Goal: Information Seeking & Learning: Check status

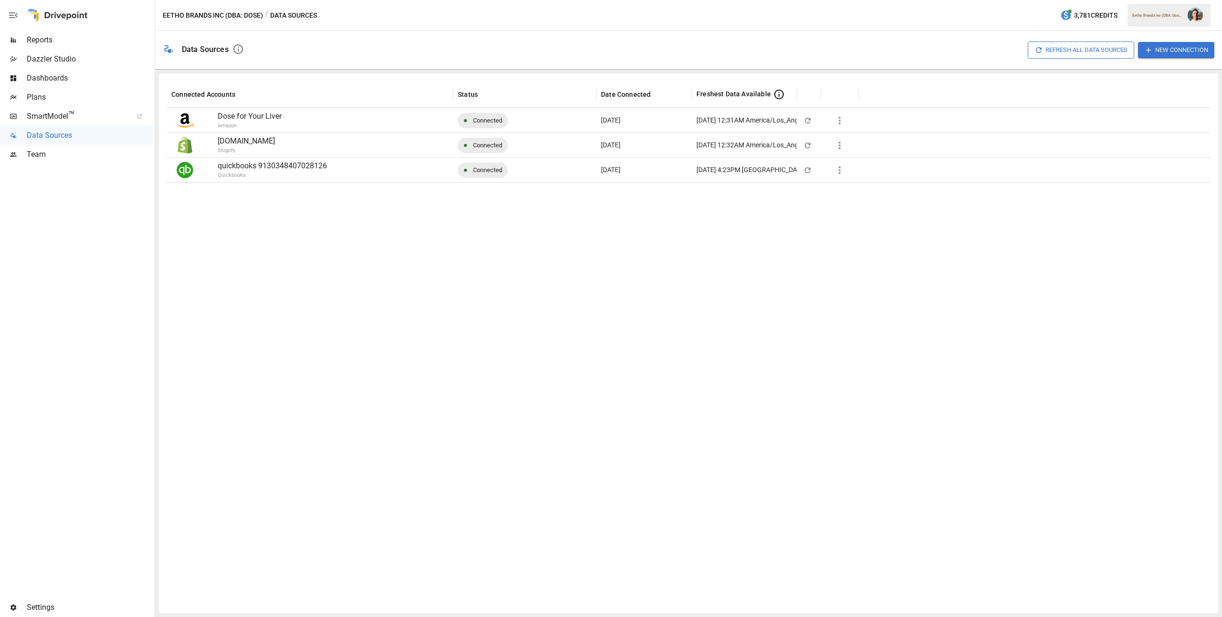
click at [88, 42] on span "Reports" at bounding box center [90, 39] width 126 height 11
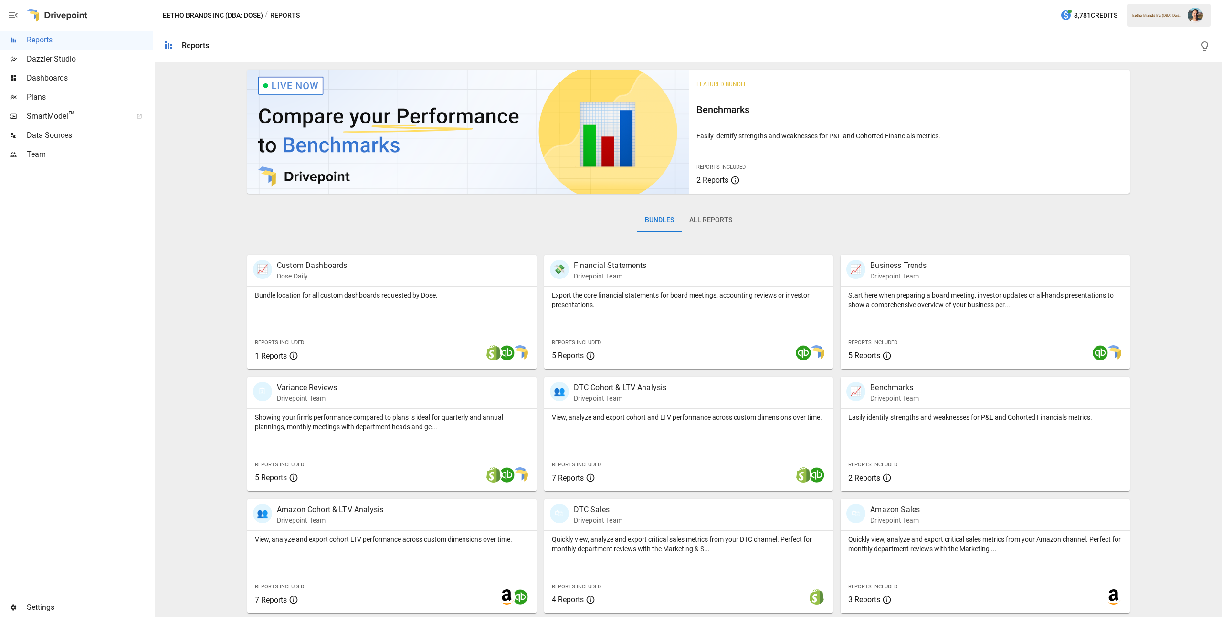
click at [720, 222] on button "All Reports" at bounding box center [710, 220] width 58 height 23
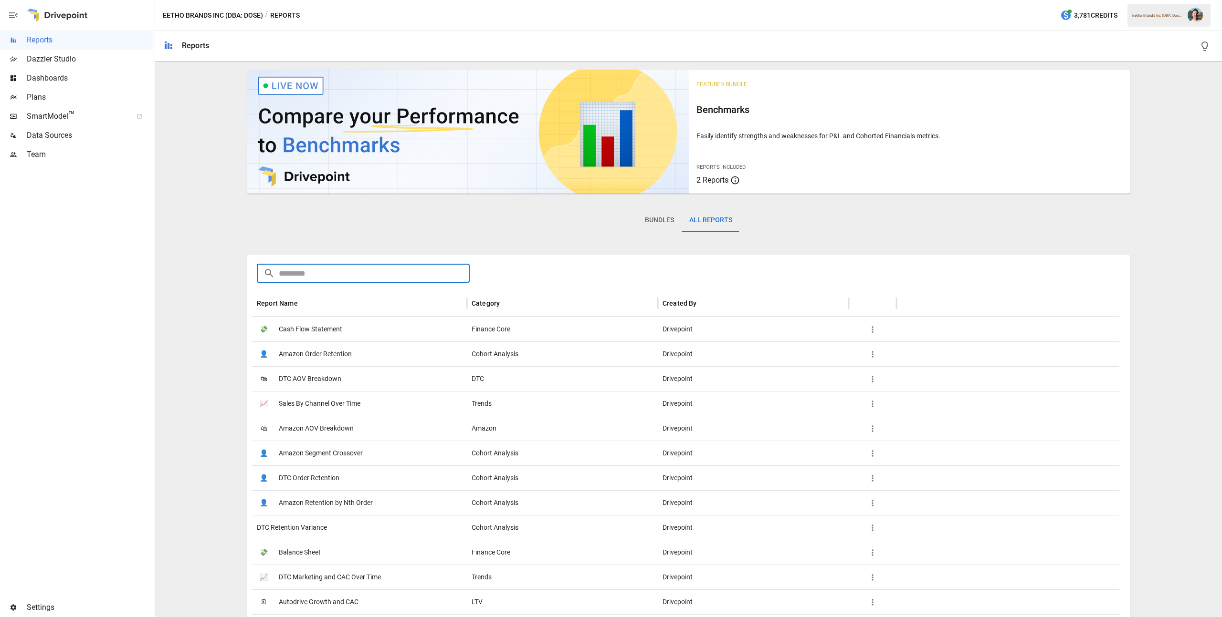
click at [322, 276] on input "text" at bounding box center [374, 273] width 191 height 19
type input "*"
click at [86, 41] on span "Reports" at bounding box center [90, 39] width 126 height 11
click at [239, 12] on button "Eetho Brands Inc (DBA: Dose)" at bounding box center [213, 16] width 100 height 12
click at [231, 17] on button "Eetho Brands Inc (DBA: Dose)" at bounding box center [213, 16] width 100 height 12
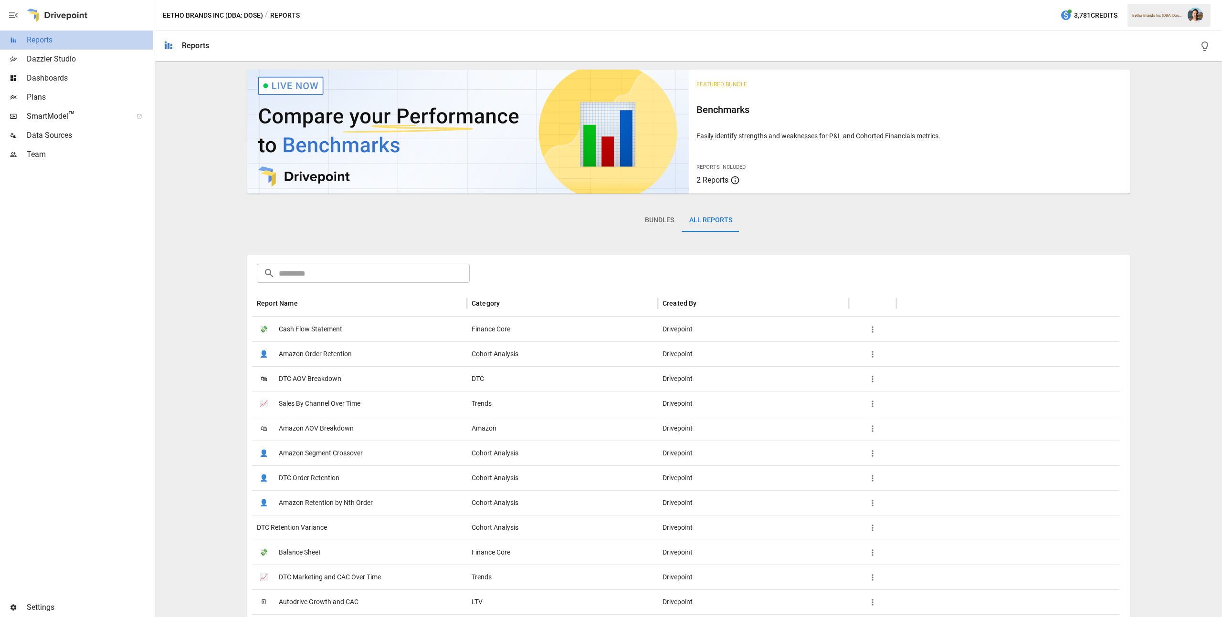
click at [52, 43] on span "Reports" at bounding box center [90, 39] width 126 height 11
click at [287, 15] on div "/ Reports" at bounding box center [282, 16] width 35 height 12
click at [287, 14] on div "/ Reports" at bounding box center [282, 16] width 35 height 12
click at [655, 219] on button "Bundles" at bounding box center [659, 220] width 44 height 23
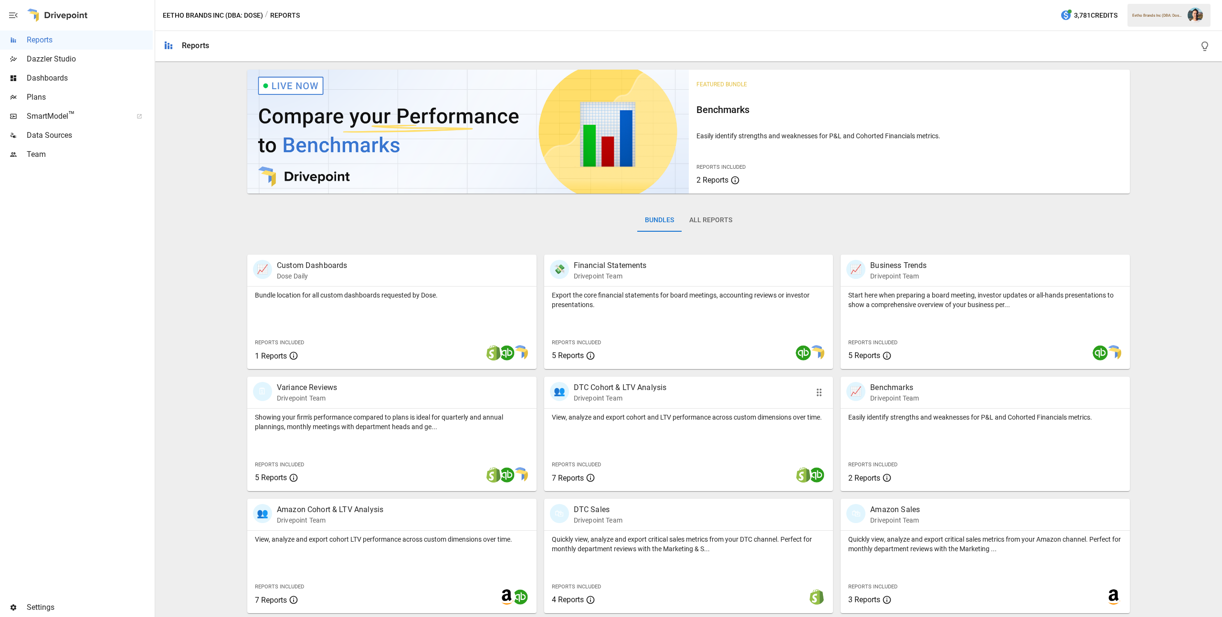
click at [617, 441] on div "View, analyze and export cohort and LTV performance across custom dimensions ov…" at bounding box center [688, 450] width 289 height 83
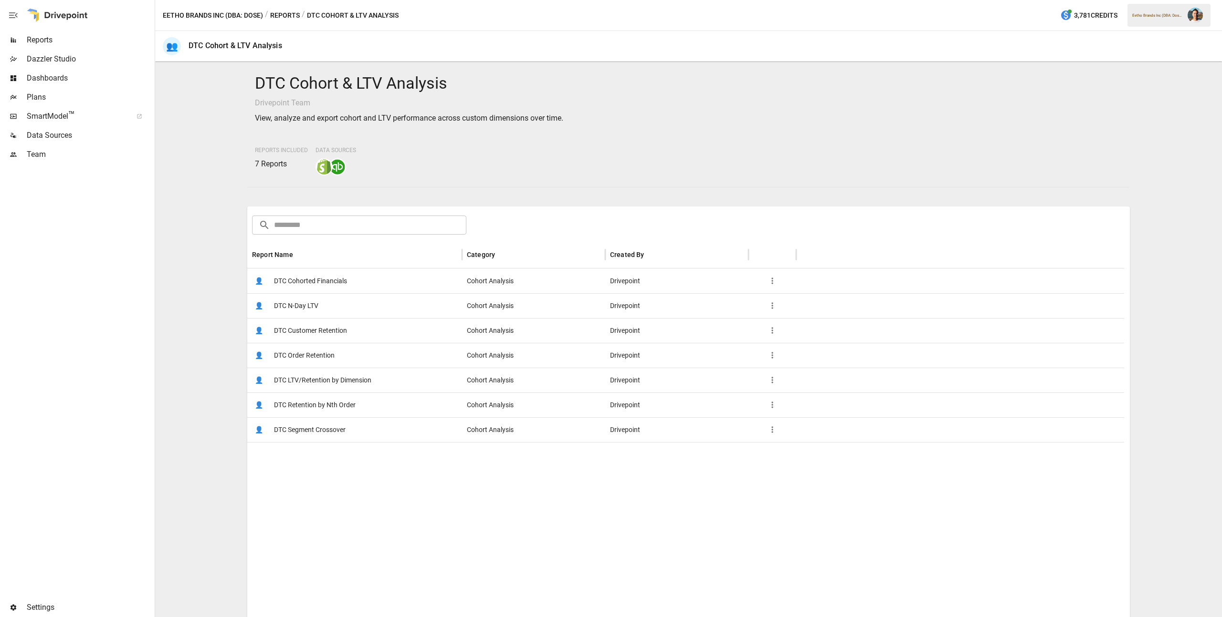
click at [345, 282] on span "DTC Cohorted Financials" at bounding box center [310, 281] width 73 height 24
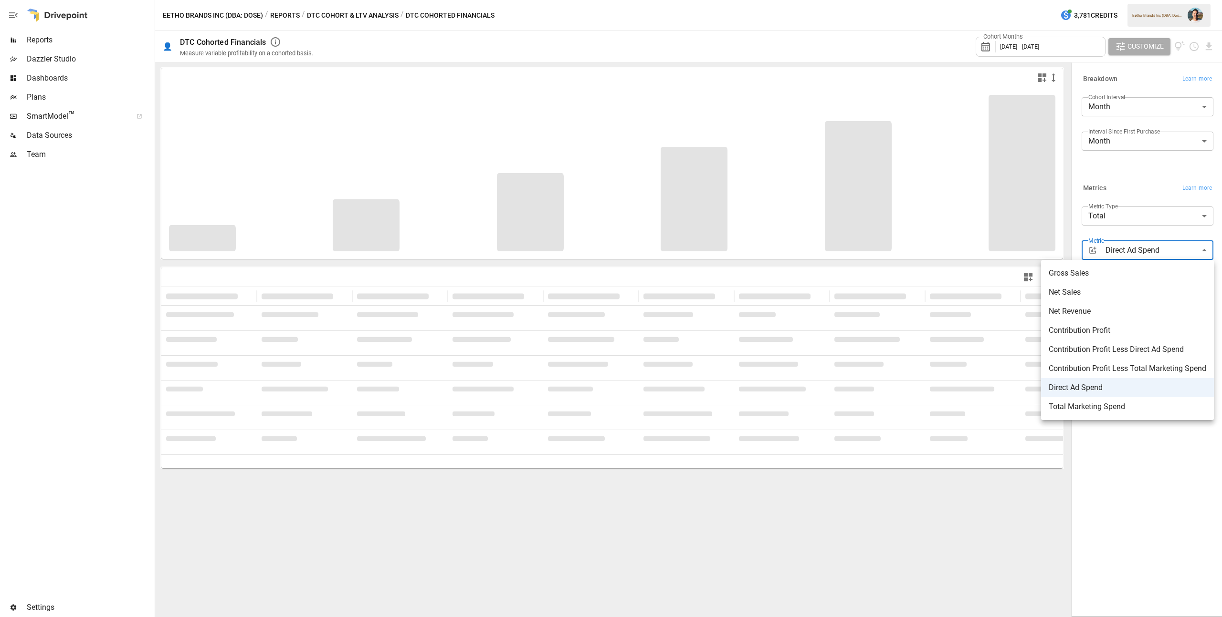
click at [1163, 0] on body "**********" at bounding box center [611, 0] width 1222 height 0
click at [1113, 231] on div at bounding box center [611, 308] width 1222 height 617
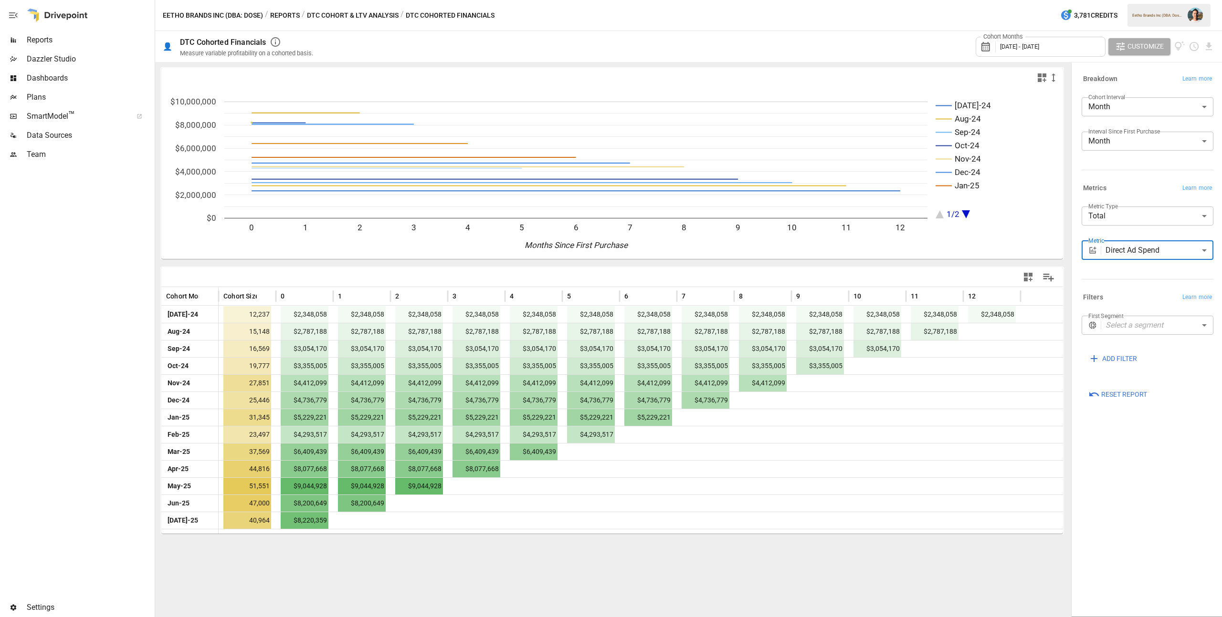
click at [284, 17] on button "Reports" at bounding box center [285, 16] width 30 height 12
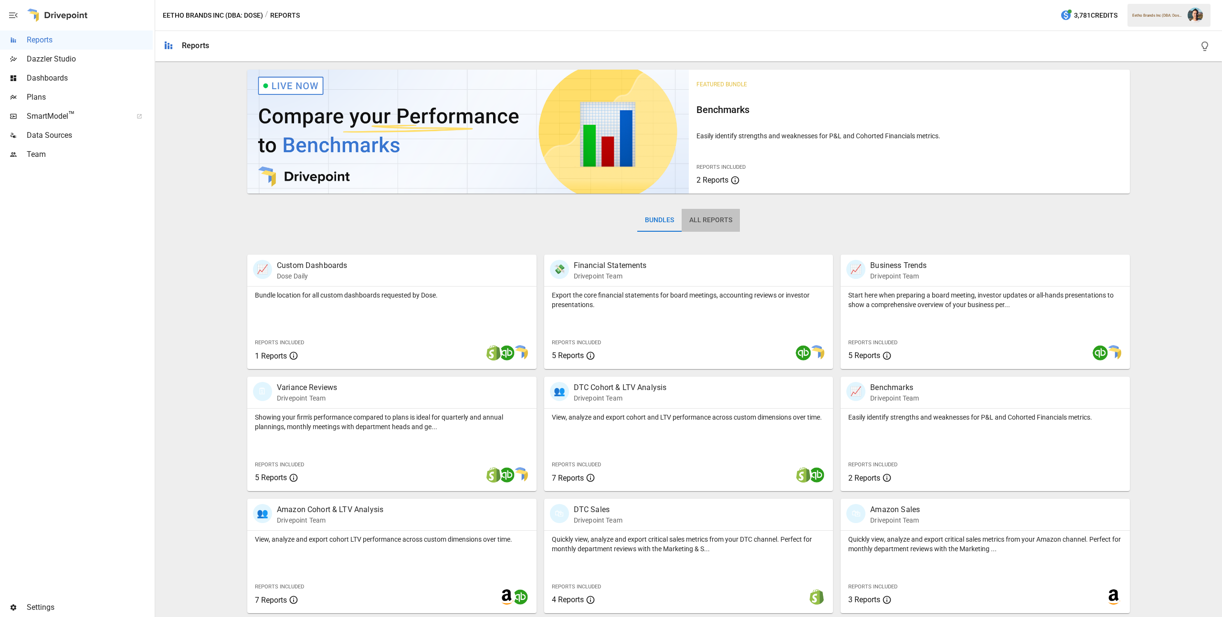
click at [702, 226] on button "All Reports" at bounding box center [710, 220] width 58 height 23
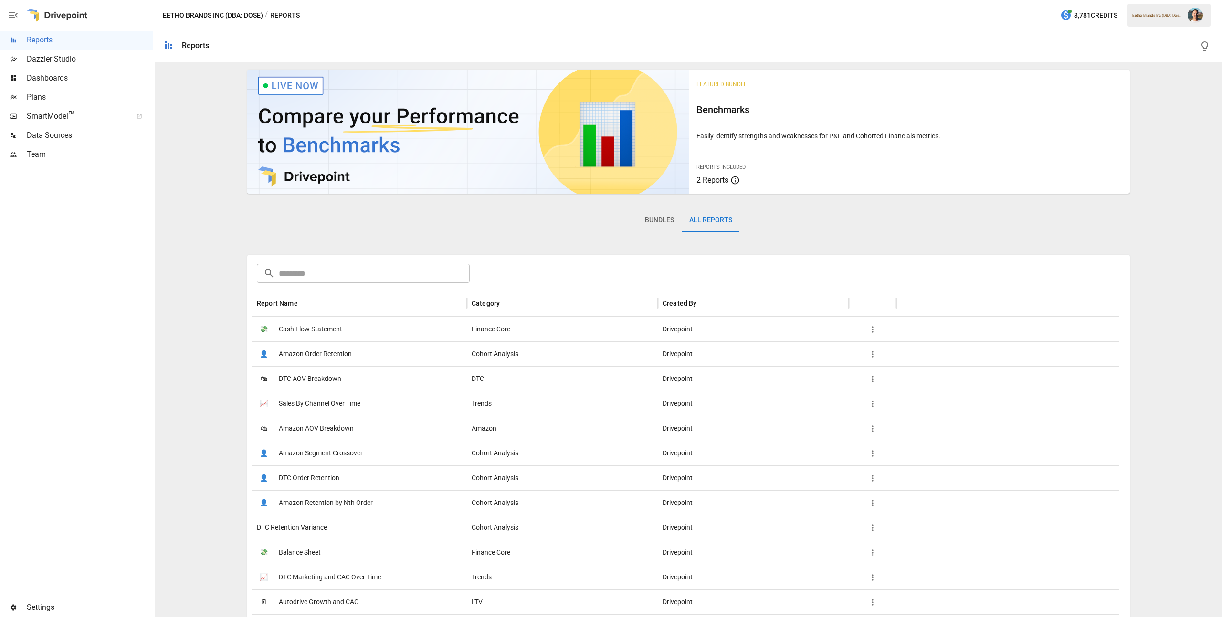
click at [371, 272] on input "text" at bounding box center [374, 273] width 191 height 19
type input "**"
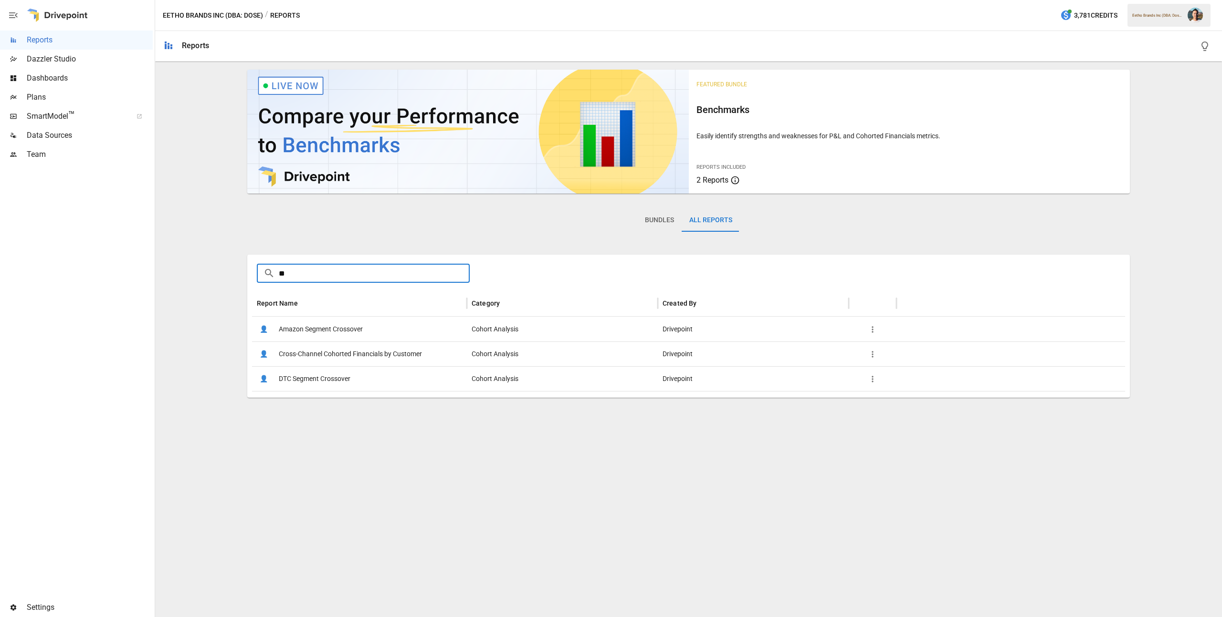
click at [325, 356] on span "Cross-Channel Cohorted Financials by Customer" at bounding box center [350, 354] width 143 height 24
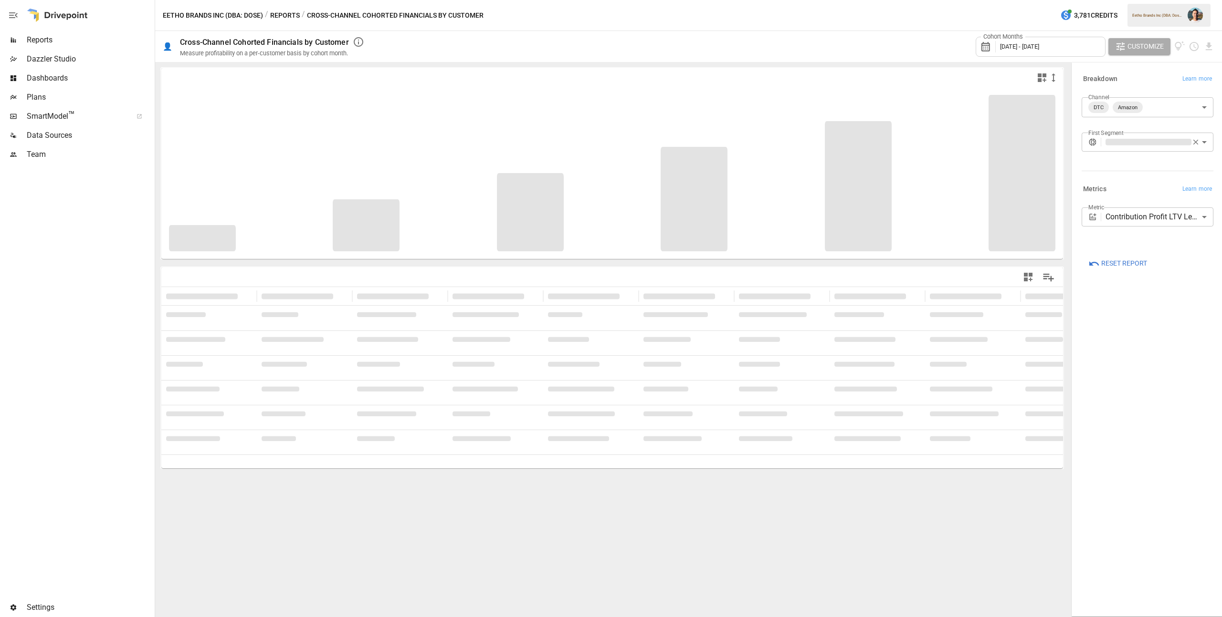
click at [1149, 0] on body "**********" at bounding box center [611, 0] width 1222 height 0
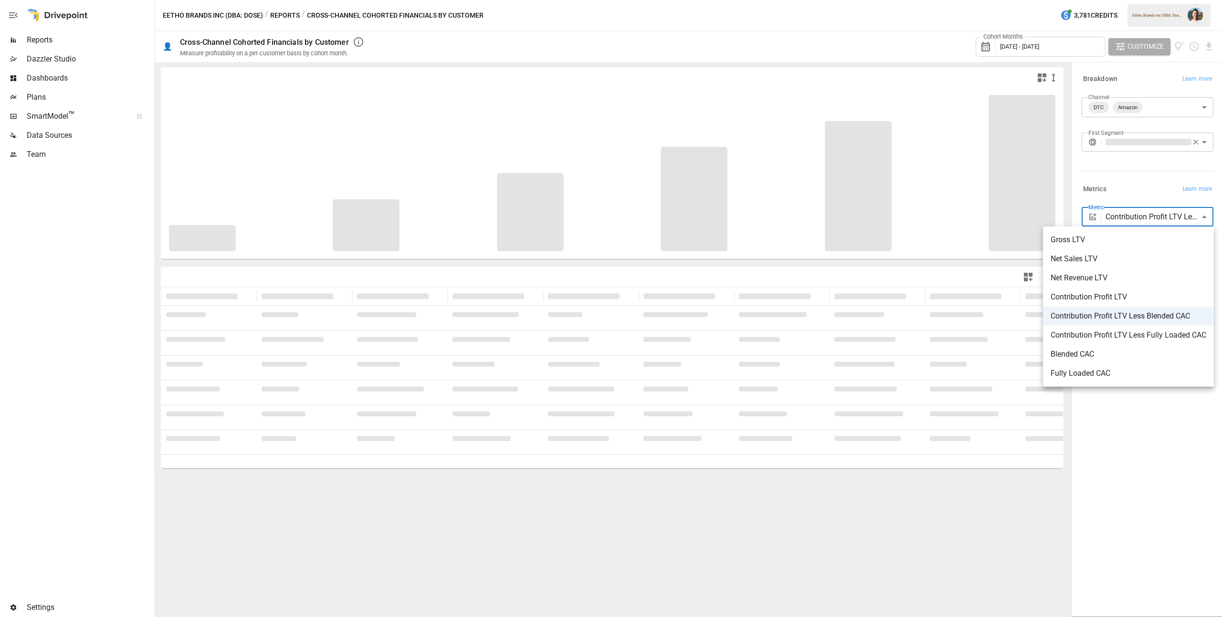
click at [1149, 199] on div at bounding box center [611, 308] width 1222 height 617
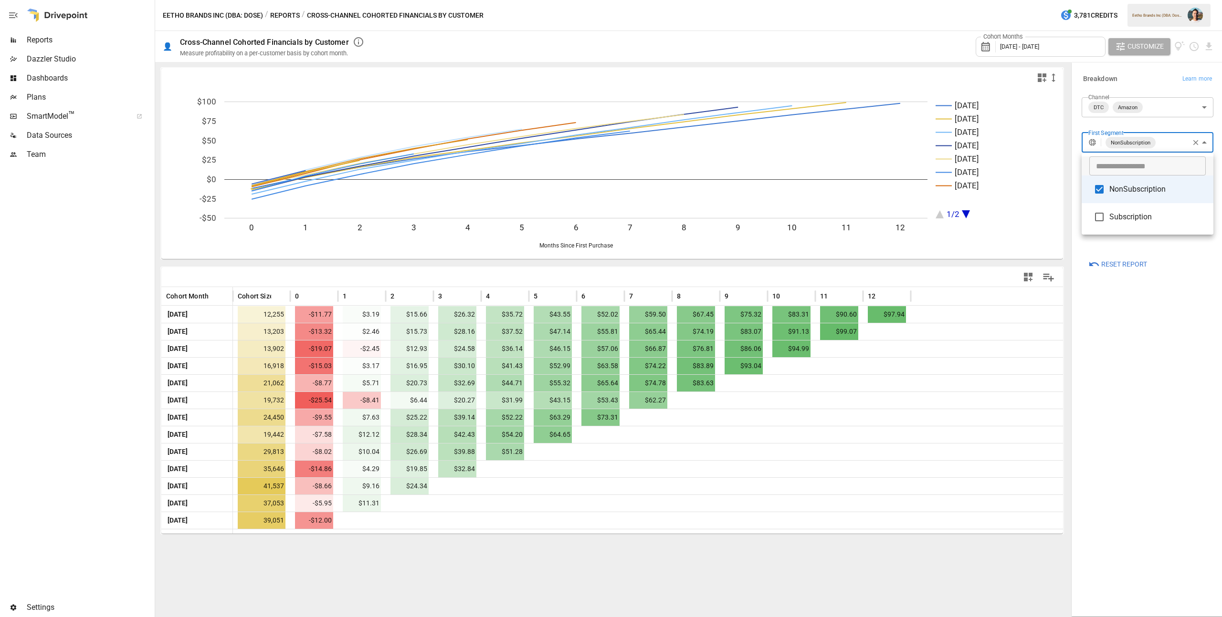
click at [1123, 0] on body "Reports Dazzler Studio Dashboards Plans SmartModel ™ Data Sources Team Settings…" at bounding box center [611, 0] width 1222 height 0
click at [1152, 337] on div at bounding box center [611, 308] width 1222 height 617
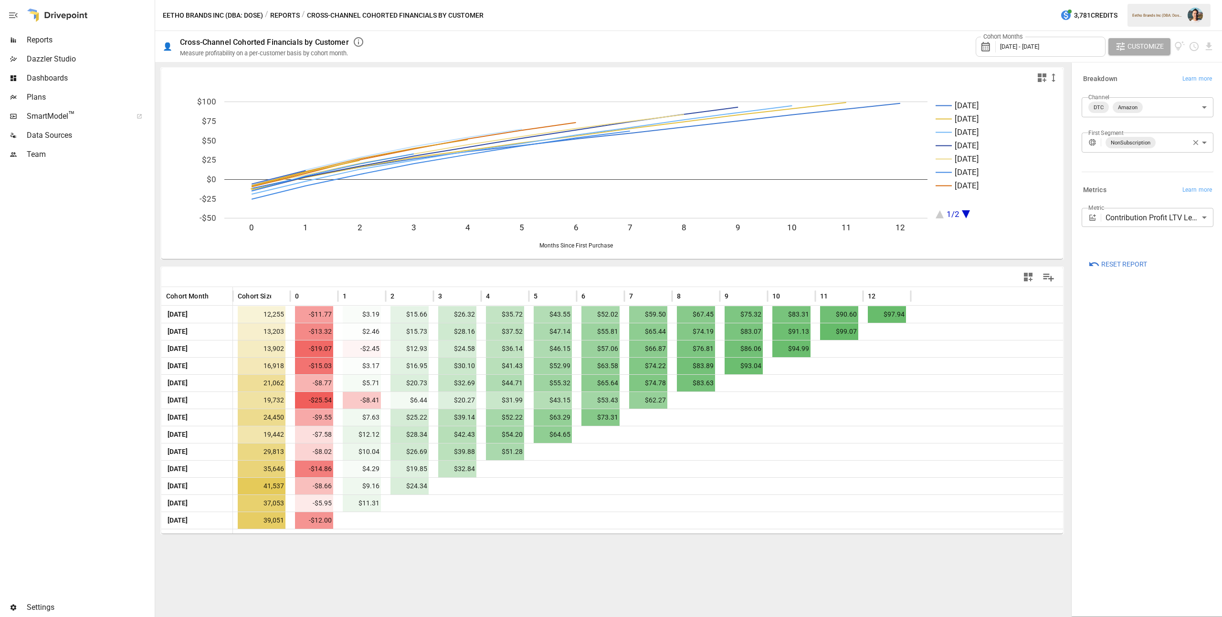
click at [1146, 0] on body "Reports Dazzler Studio Dashboards Plans SmartModel ™ Data Sources Team Settings…" at bounding box center [611, 0] width 1222 height 0
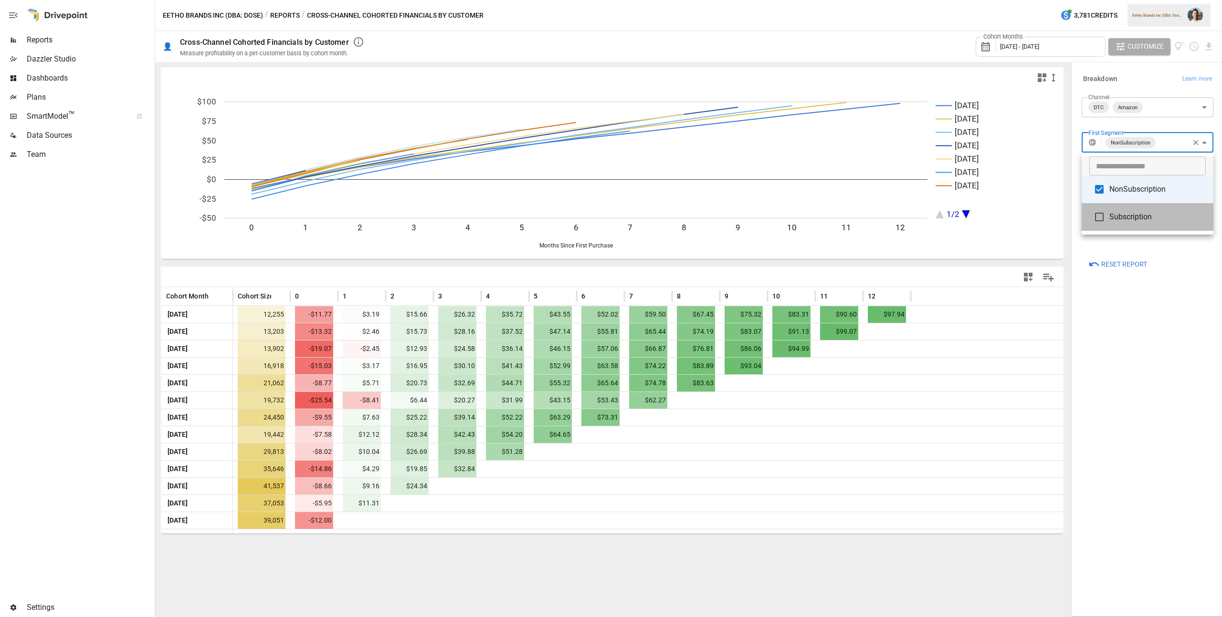
click at [1137, 213] on span "Subscription" at bounding box center [1157, 216] width 96 height 11
click at [1122, 189] on span "NonSubscription" at bounding box center [1157, 188] width 96 height 11
type input "**********"
click at [1154, 320] on div at bounding box center [611, 308] width 1222 height 617
